Goal: Information Seeking & Learning: Learn about a topic

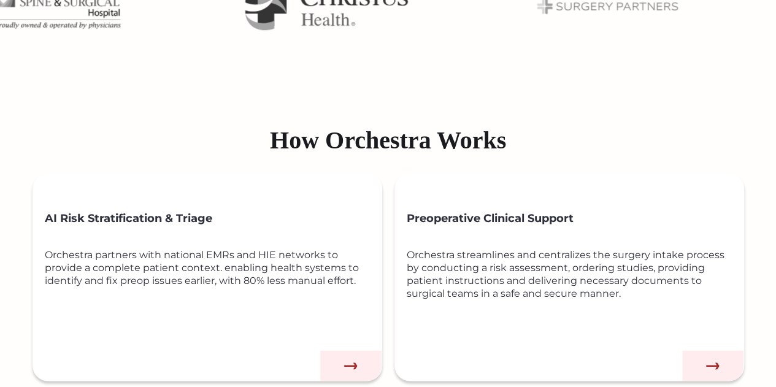
scroll to position [562, 0]
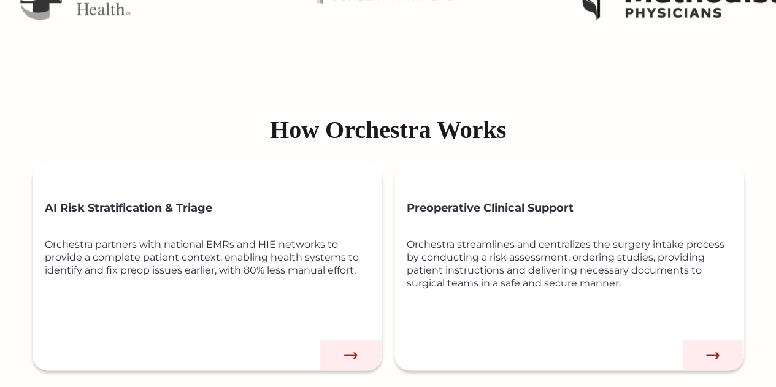
click at [351, 349] on img at bounding box center [350, 355] width 61 height 31
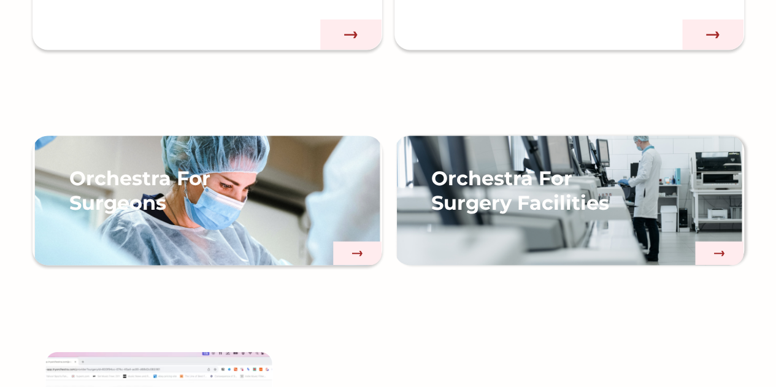
scroll to position [884, 0]
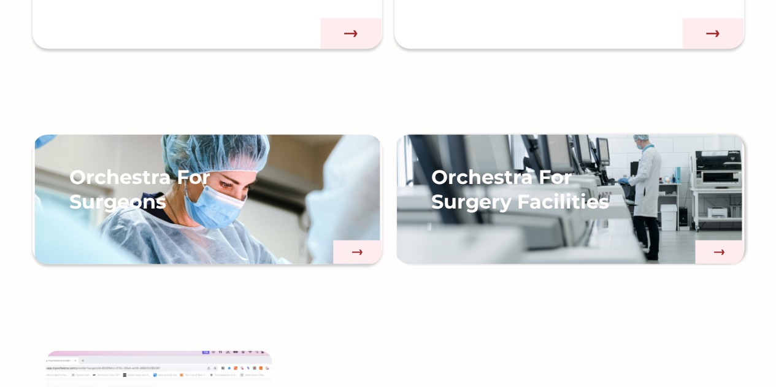
click at [542, 230] on div "Orchestra For Surgery Facilities" at bounding box center [568, 211] width 349 height 105
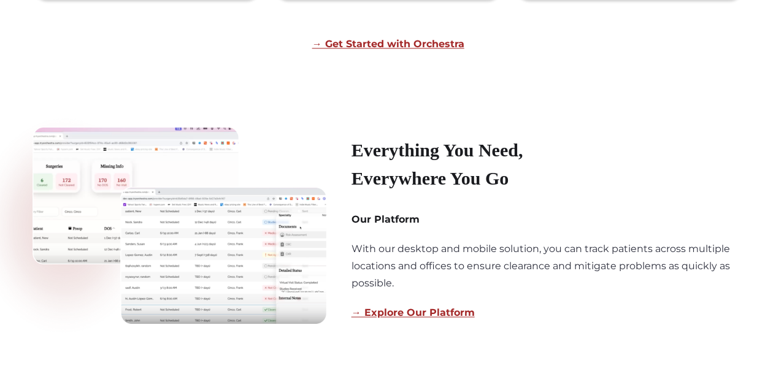
scroll to position [703, 0]
click at [375, 317] on link "→ Explore Our Platform" at bounding box center [412, 312] width 123 height 12
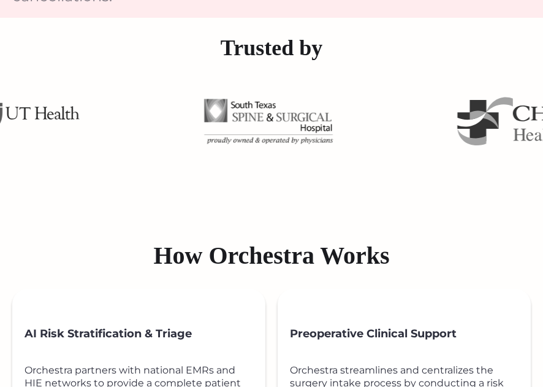
scroll to position [796, 0]
